Goal: Register for event/course

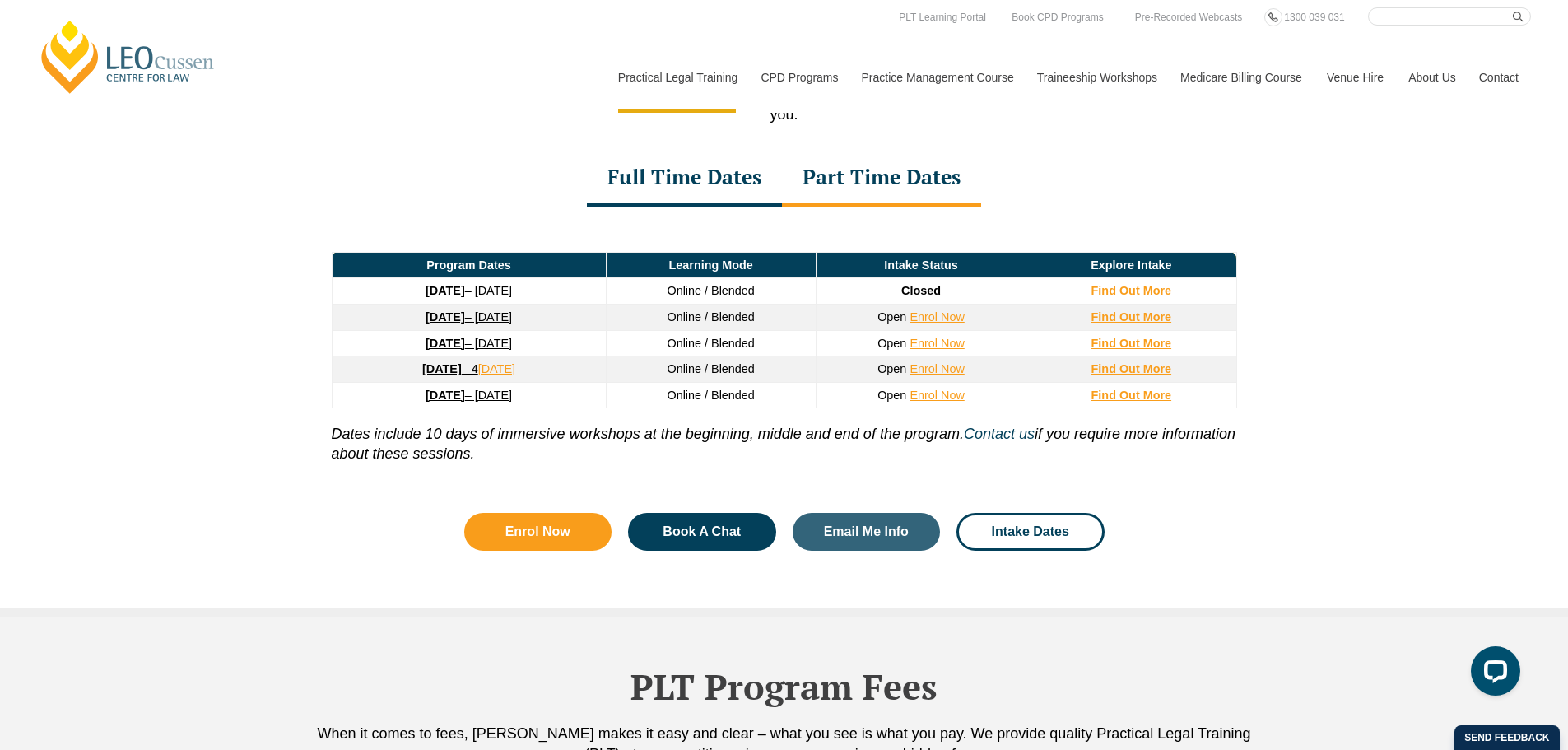
scroll to position [2150, 0]
